Goal: Task Accomplishment & Management: Manage account settings

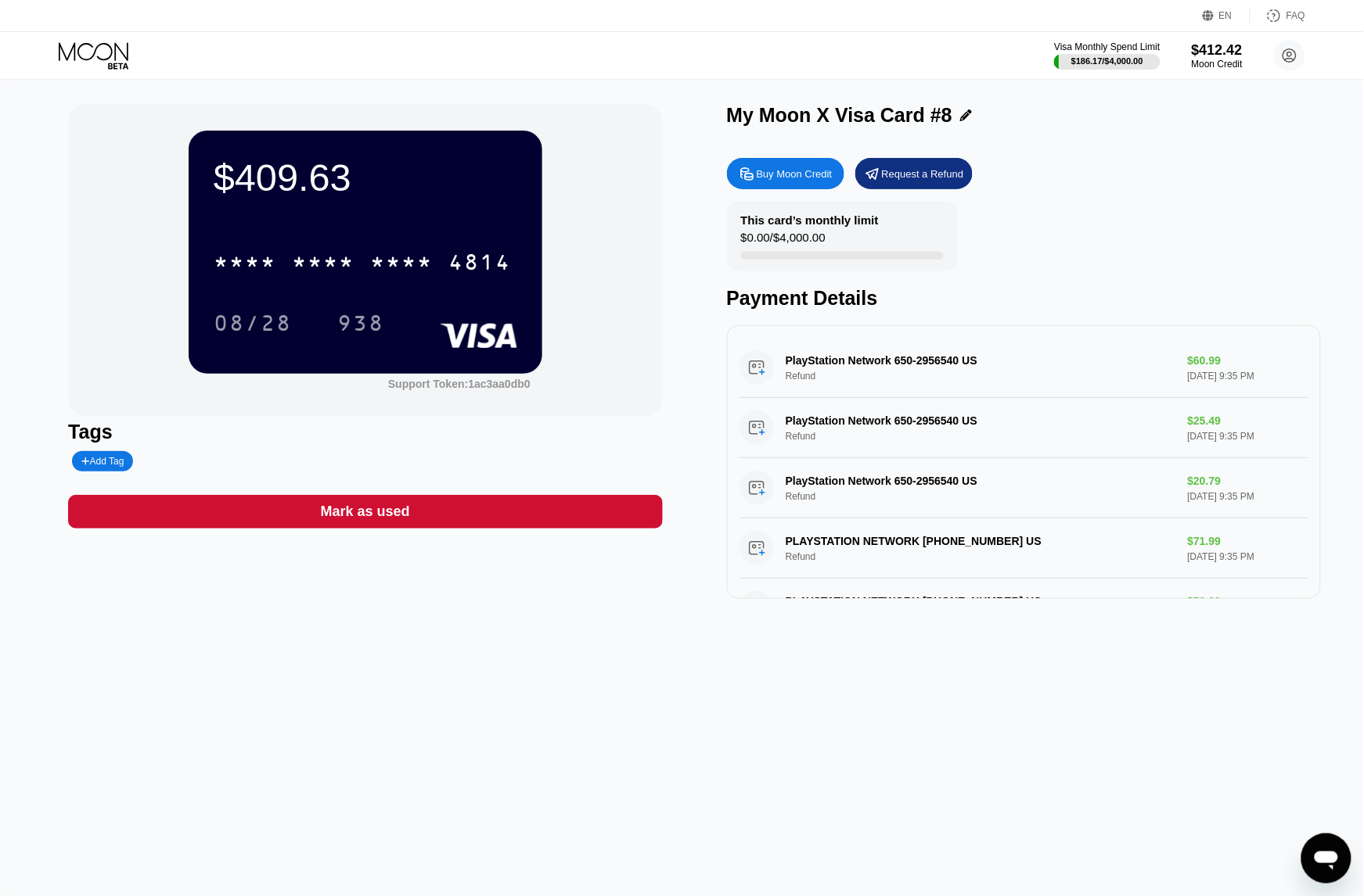
click at [341, 237] on div "* * * * * * * * * * * * 4814" at bounding box center [365, 256] width 304 height 53
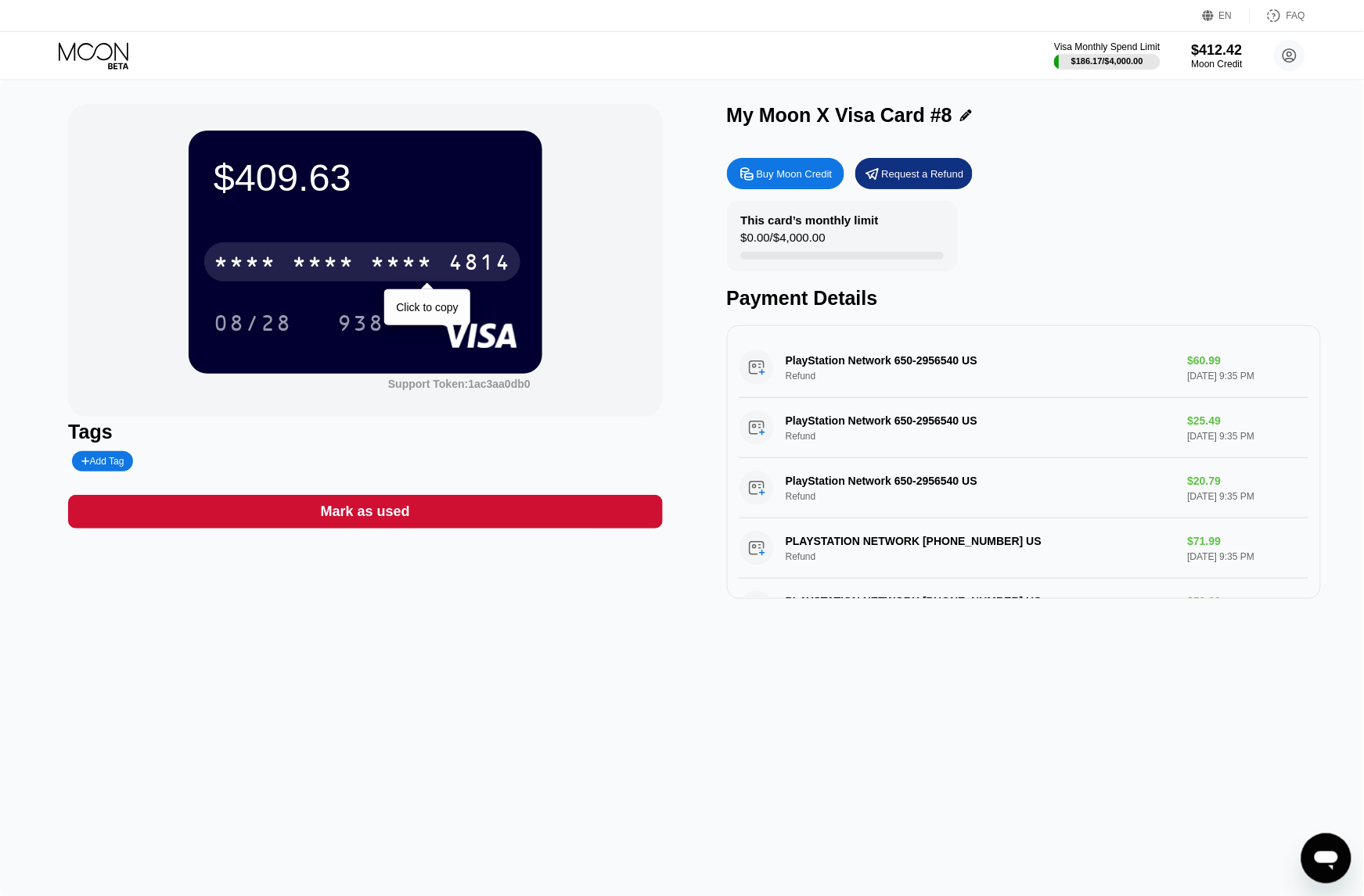
click at [349, 258] on div "* * * *" at bounding box center [323, 265] width 62 height 25
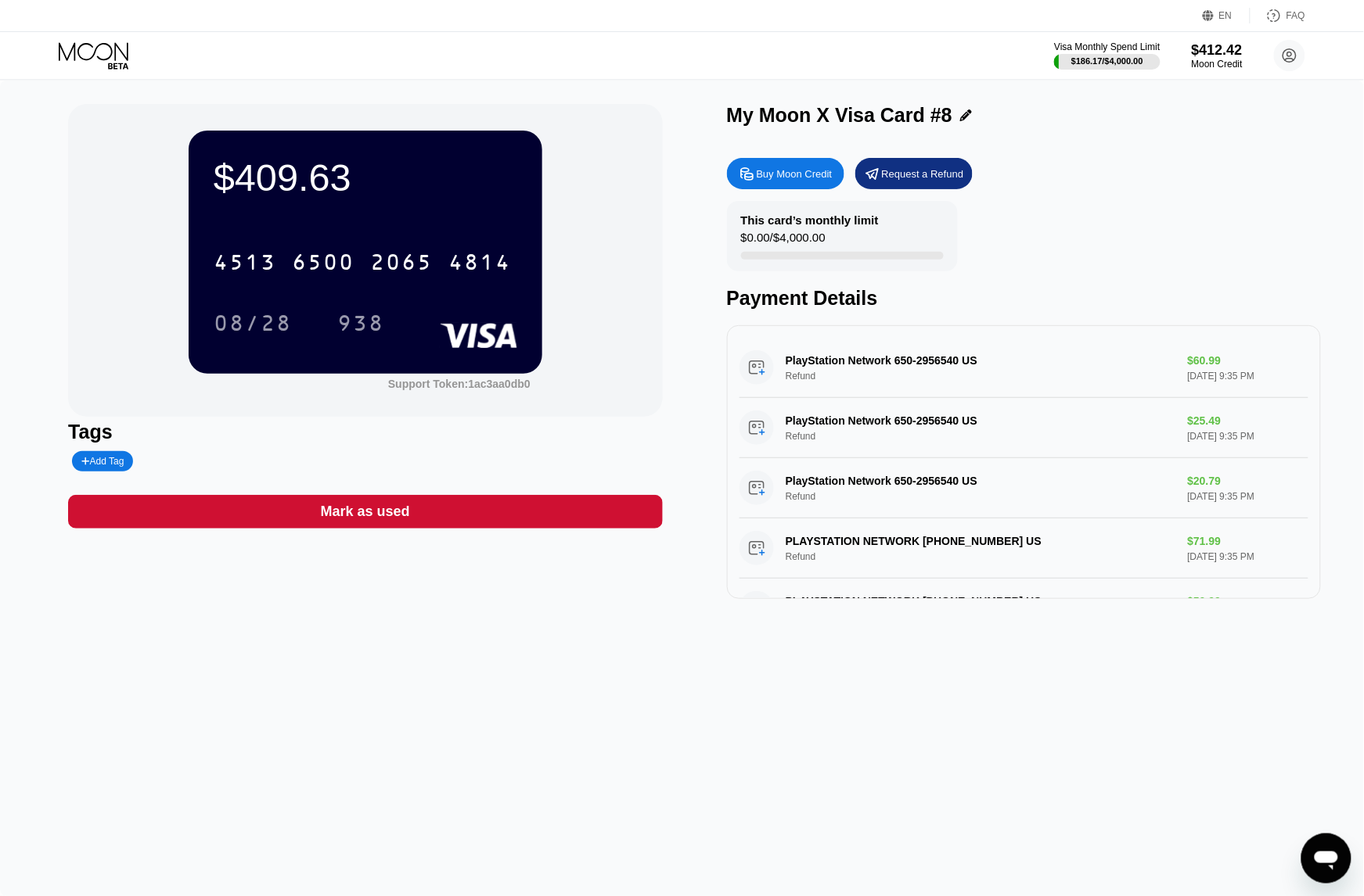
click at [87, 66] on icon at bounding box center [95, 55] width 73 height 28
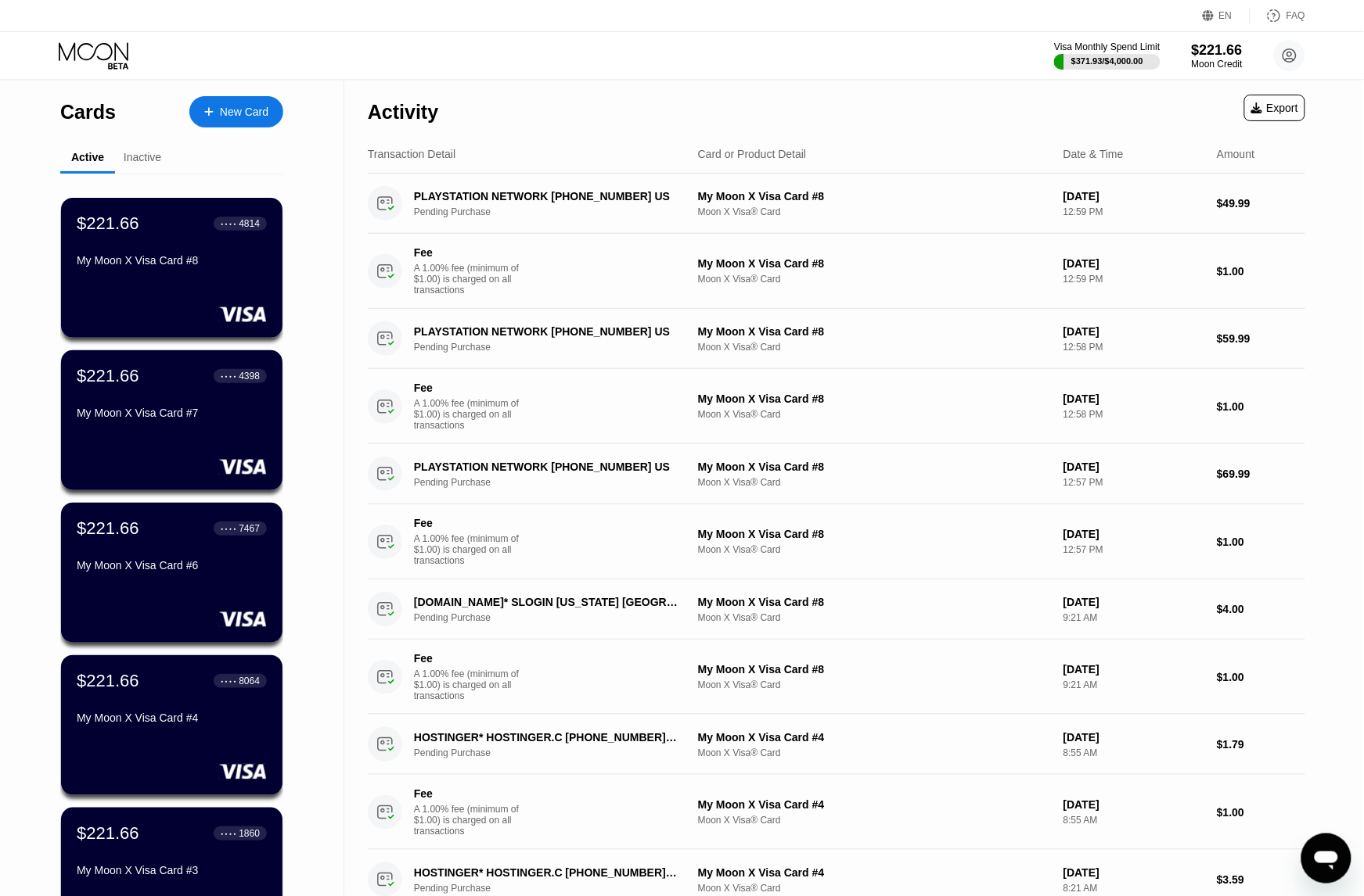
click at [791, 95] on div "Activity Export" at bounding box center [836, 108] width 938 height 55
click at [137, 241] on div "$221.66 ● ● ● ● 4814 My Moon X Visa Card #8" at bounding box center [172, 243] width 192 height 61
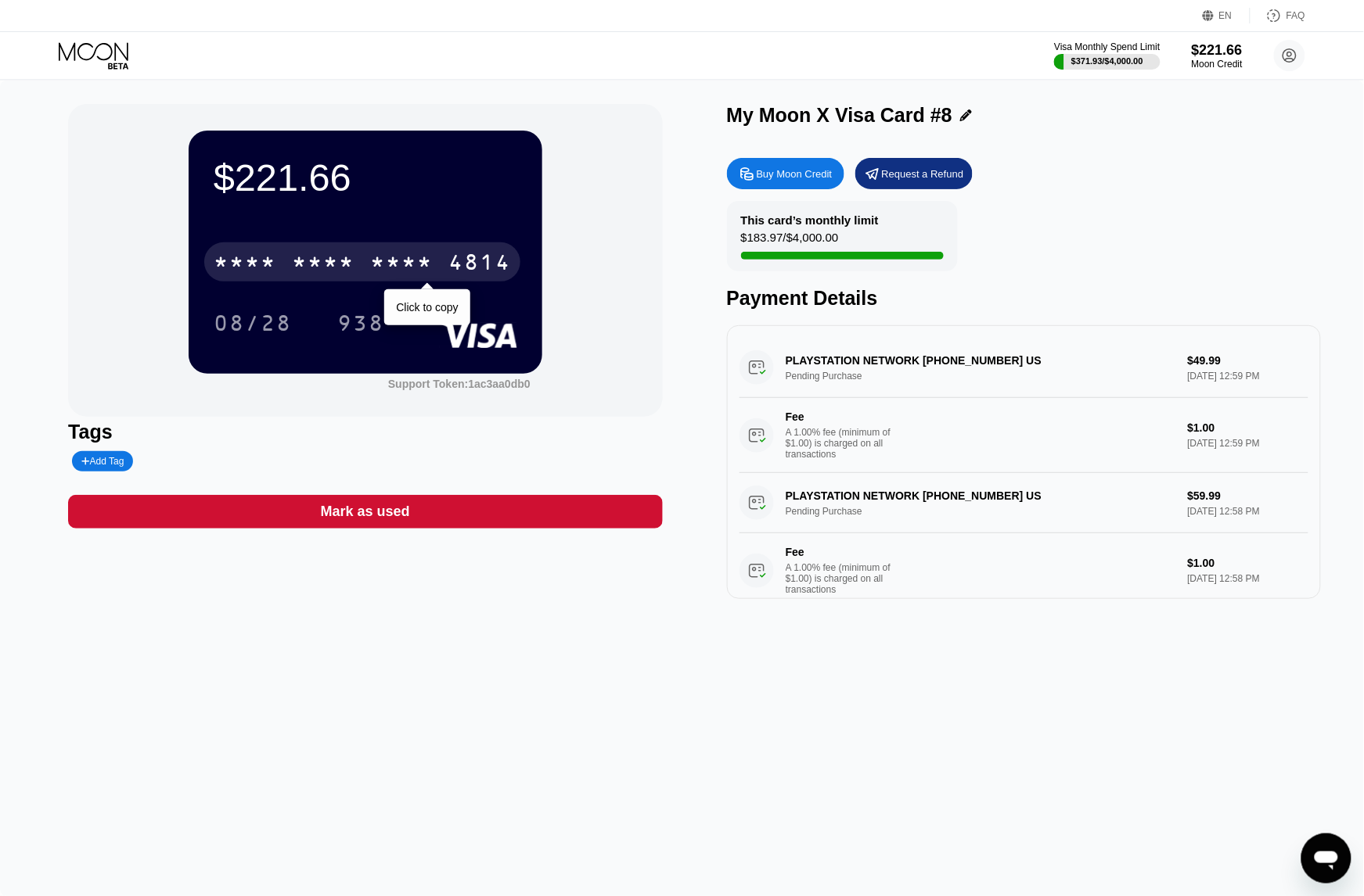
click at [366, 266] on div "* * * * * * * * * * * * 4814" at bounding box center [362, 261] width 316 height 40
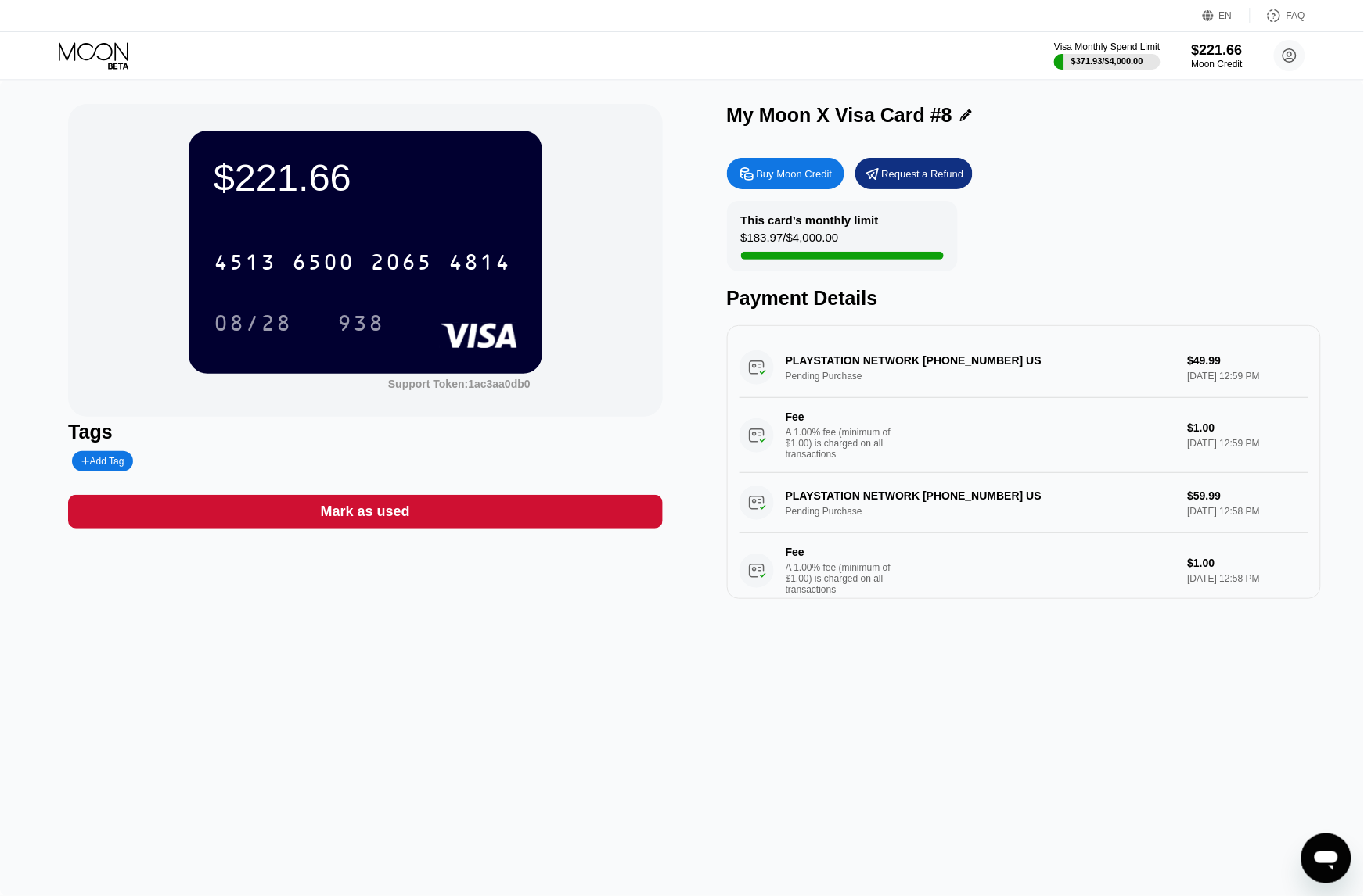
click at [102, 48] on icon at bounding box center [95, 55] width 73 height 28
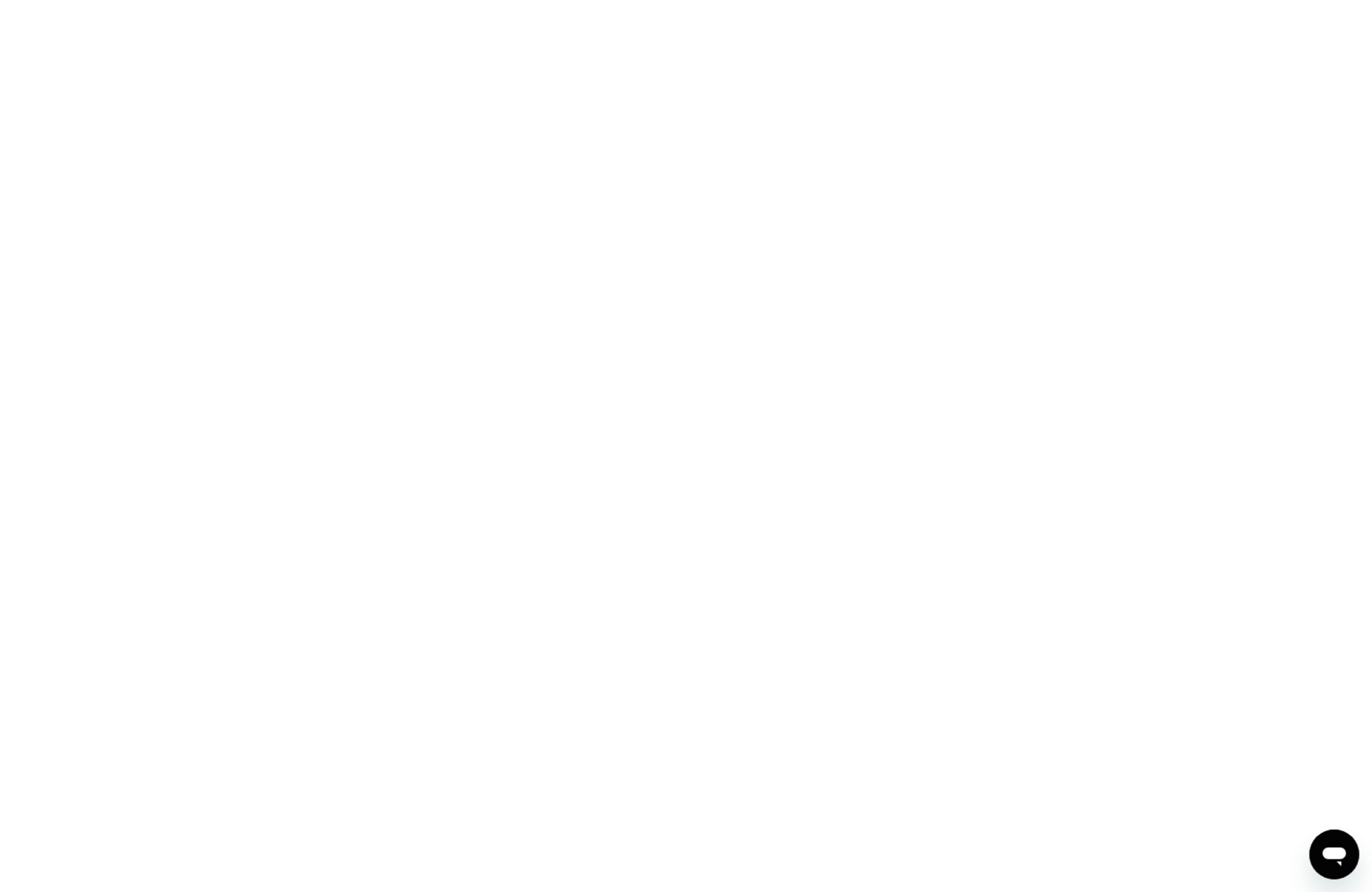
drag, startPoint x: 88, startPoint y: 823, endPoint x: 302, endPoint y: 432, distance: 445.7
click at [91, 820] on div at bounding box center [686, 446] width 1372 height 892
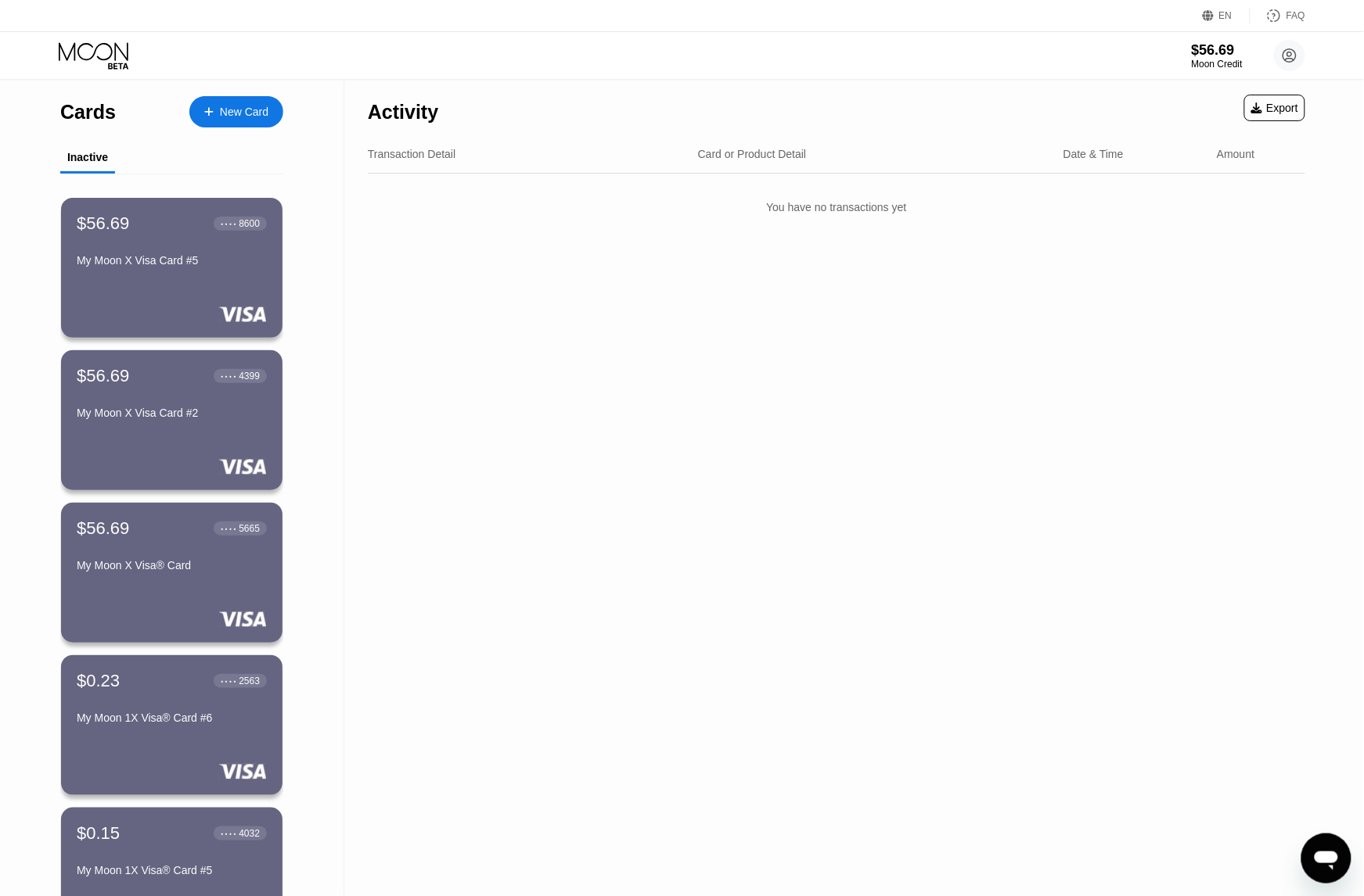
drag, startPoint x: 357, startPoint y: 282, endPoint x: 336, endPoint y: 228, distance: 57.9
click at [357, 276] on div "Activity Export Transaction Detail Card or Product Detail Date & Time Amount Yo…" at bounding box center [836, 556] width 985 height 951
click at [66, 44] on icon at bounding box center [95, 55] width 73 height 28
